Goal: Task Accomplishment & Management: Complete application form

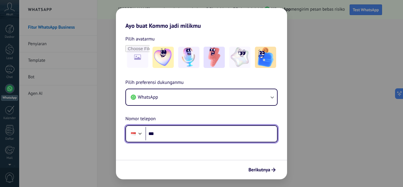
click at [180, 137] on input "***" at bounding box center [212, 134] width 132 height 14
type input "**"
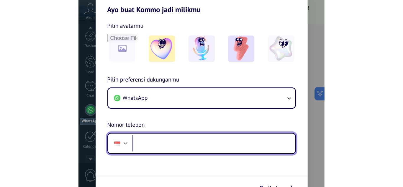
scroll to position [17, 0]
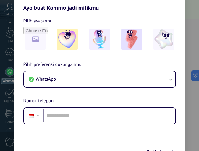
click at [4, 40] on div "Ayo buat Kommo jadi milikmu Pilih avatarmu Pilih preferensi dukunganmu WhatsApp…" at bounding box center [99, 75] width 199 height 151
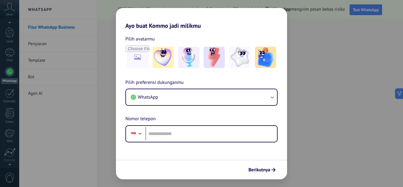
scroll to position [0, 0]
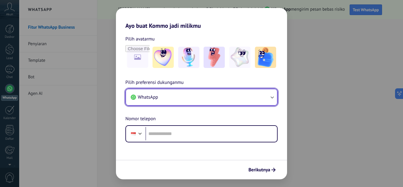
click at [201, 91] on button "WhatsApp" at bounding box center [201, 97] width 151 height 16
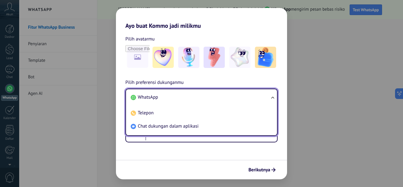
click at [195, 100] on li "WhatsApp" at bounding box center [200, 97] width 144 height 13
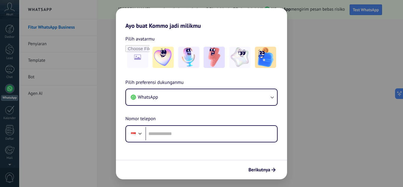
click at [214, 125] on div "Pilih preferensi dukunganmu WhatsApp Nomor telepon Phone" at bounding box center [201, 111] width 171 height 64
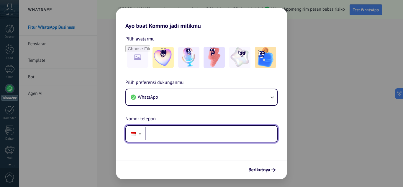
click at [213, 128] on input "tel" at bounding box center [212, 134] width 132 height 14
type input "**********"
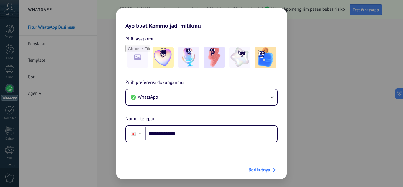
click at [262, 173] on button "Berikutnya" at bounding box center [262, 170] width 32 height 10
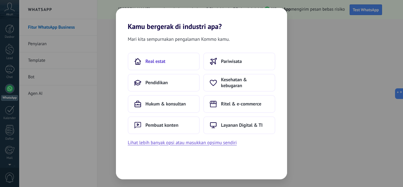
click at [180, 64] on button "Real estat" at bounding box center [164, 62] width 72 height 18
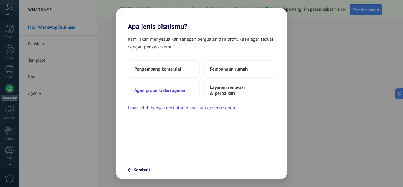
click at [180, 92] on span "Agen properti dan agensi" at bounding box center [159, 90] width 51 height 6
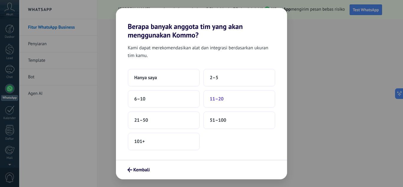
click at [216, 101] on span "11–20" at bounding box center [217, 99] width 14 height 6
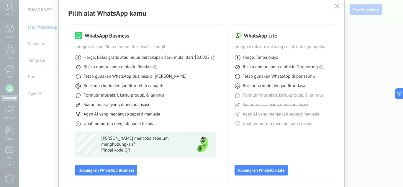
scroll to position [30, 0]
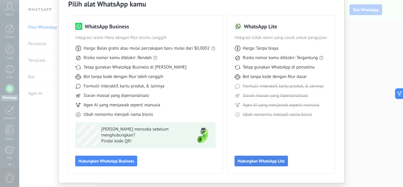
click at [250, 164] on button "Hubungkan WhatsApp Lite" at bounding box center [261, 161] width 53 height 11
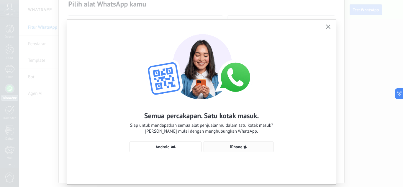
click at [234, 143] on button "iPhone" at bounding box center [239, 146] width 70 height 11
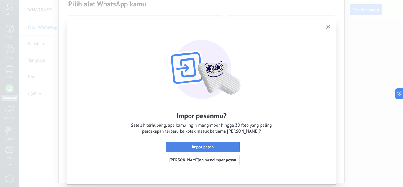
click at [217, 146] on span "Impor pesan" at bounding box center [203, 147] width 67 height 4
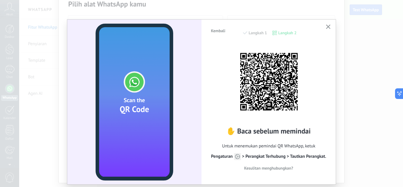
click at [329, 29] on use "button" at bounding box center [328, 27] width 4 height 4
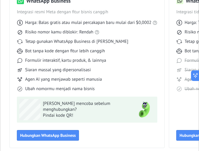
scroll to position [17, 0]
